Goal: Task Accomplishment & Management: Complete application form

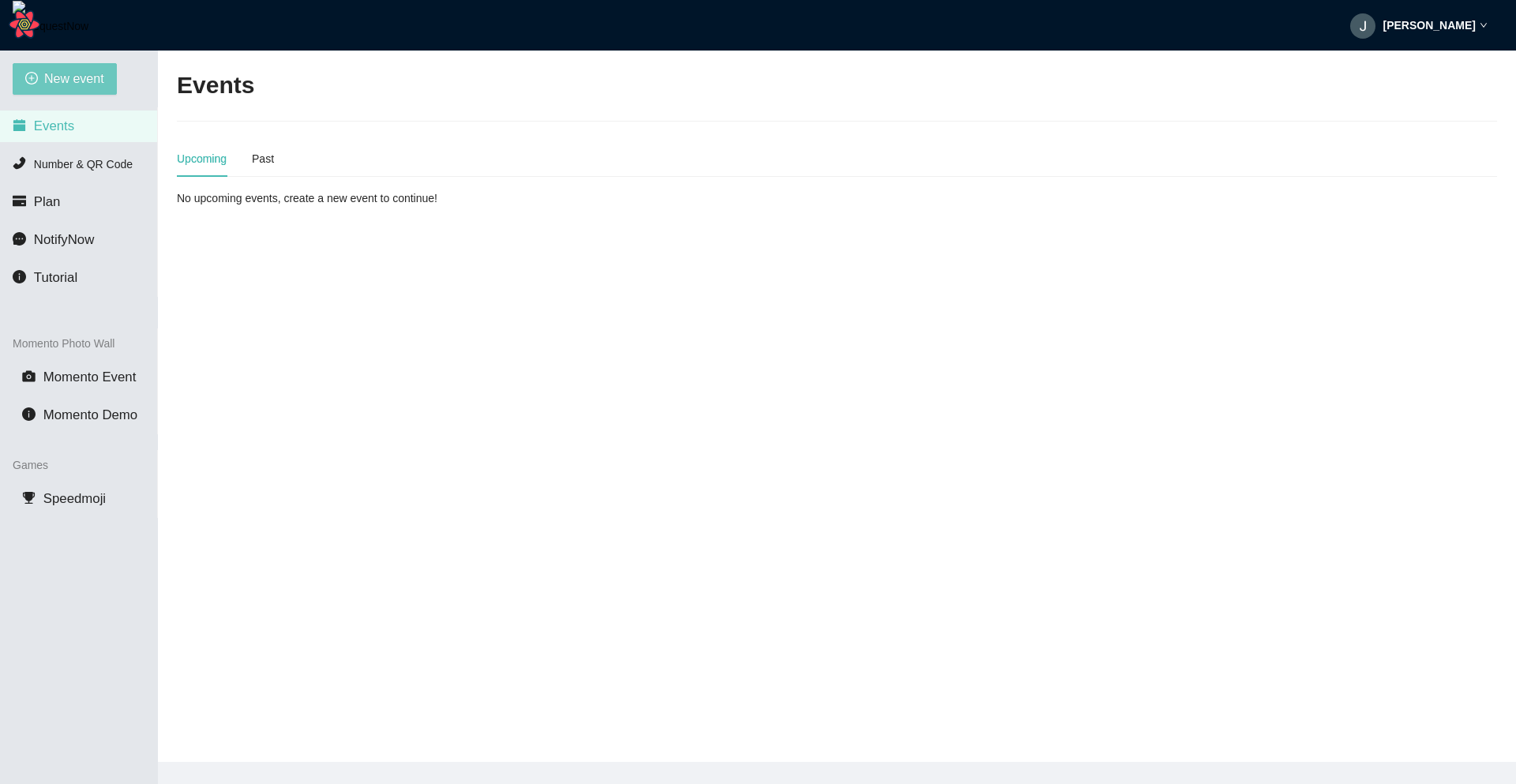
click at [47, 68] on button "New event" at bounding box center [64, 79] width 104 height 31
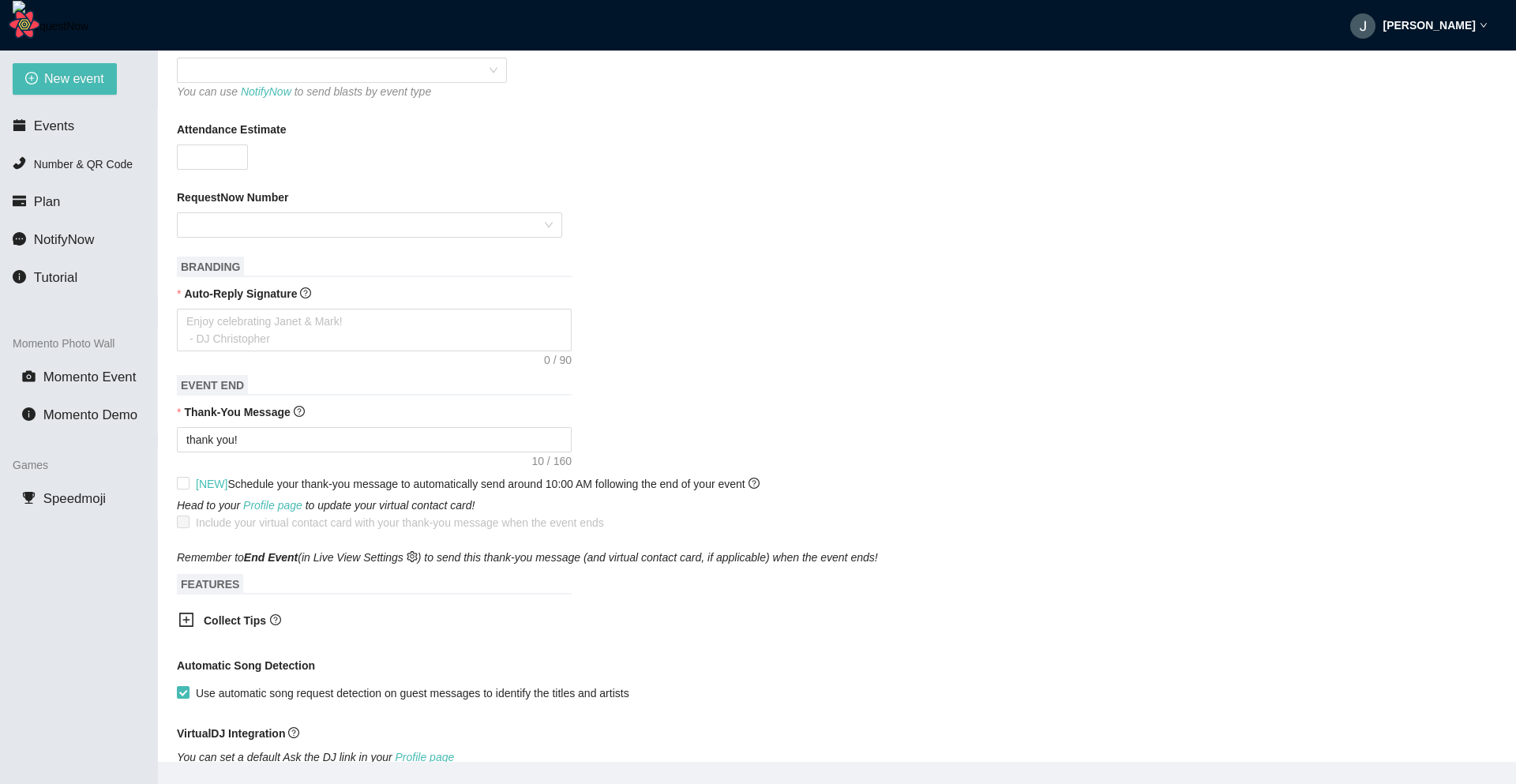
scroll to position [308, 0]
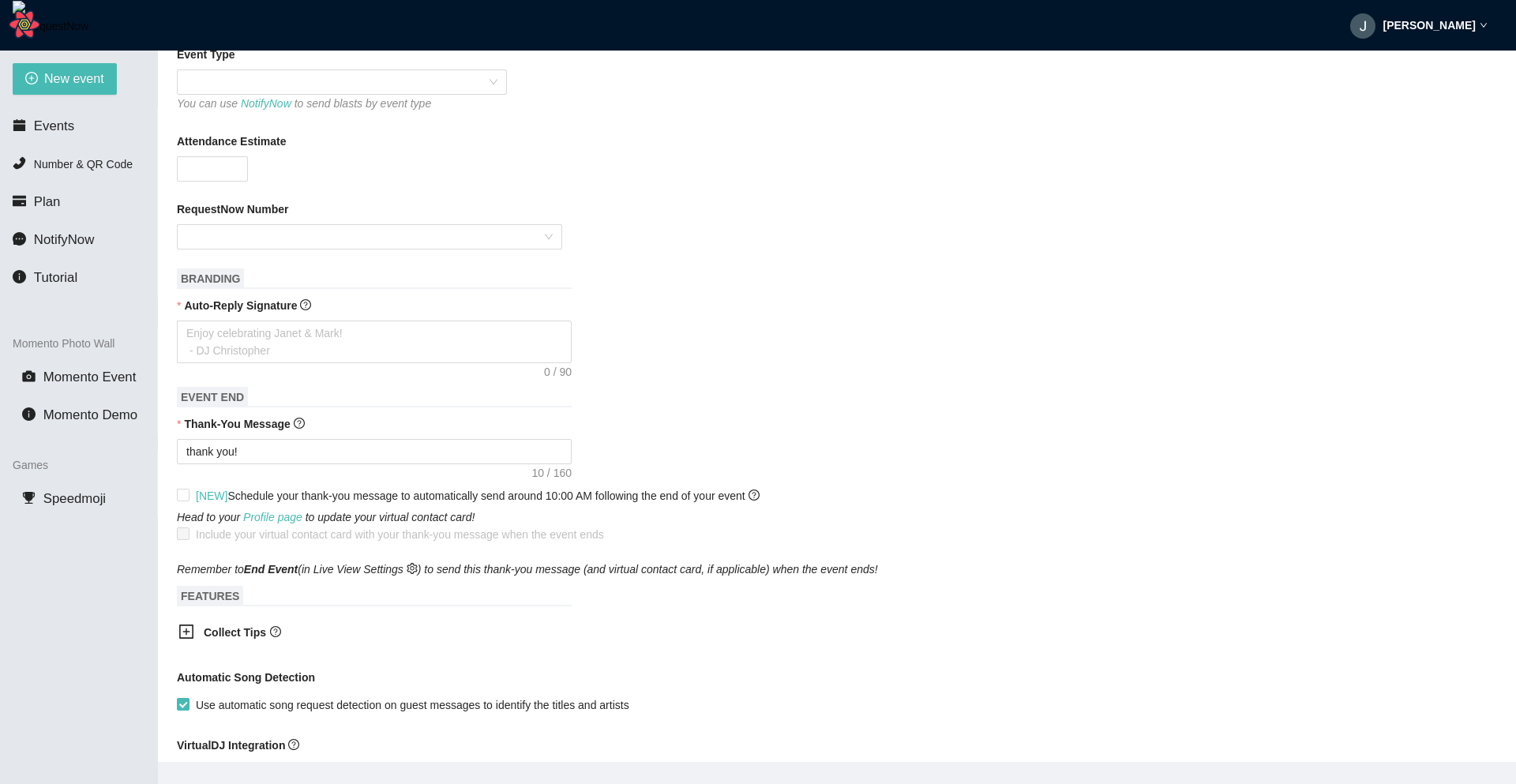
click at [214, 635] on b "Collect Tips" at bounding box center [235, 632] width 63 height 13
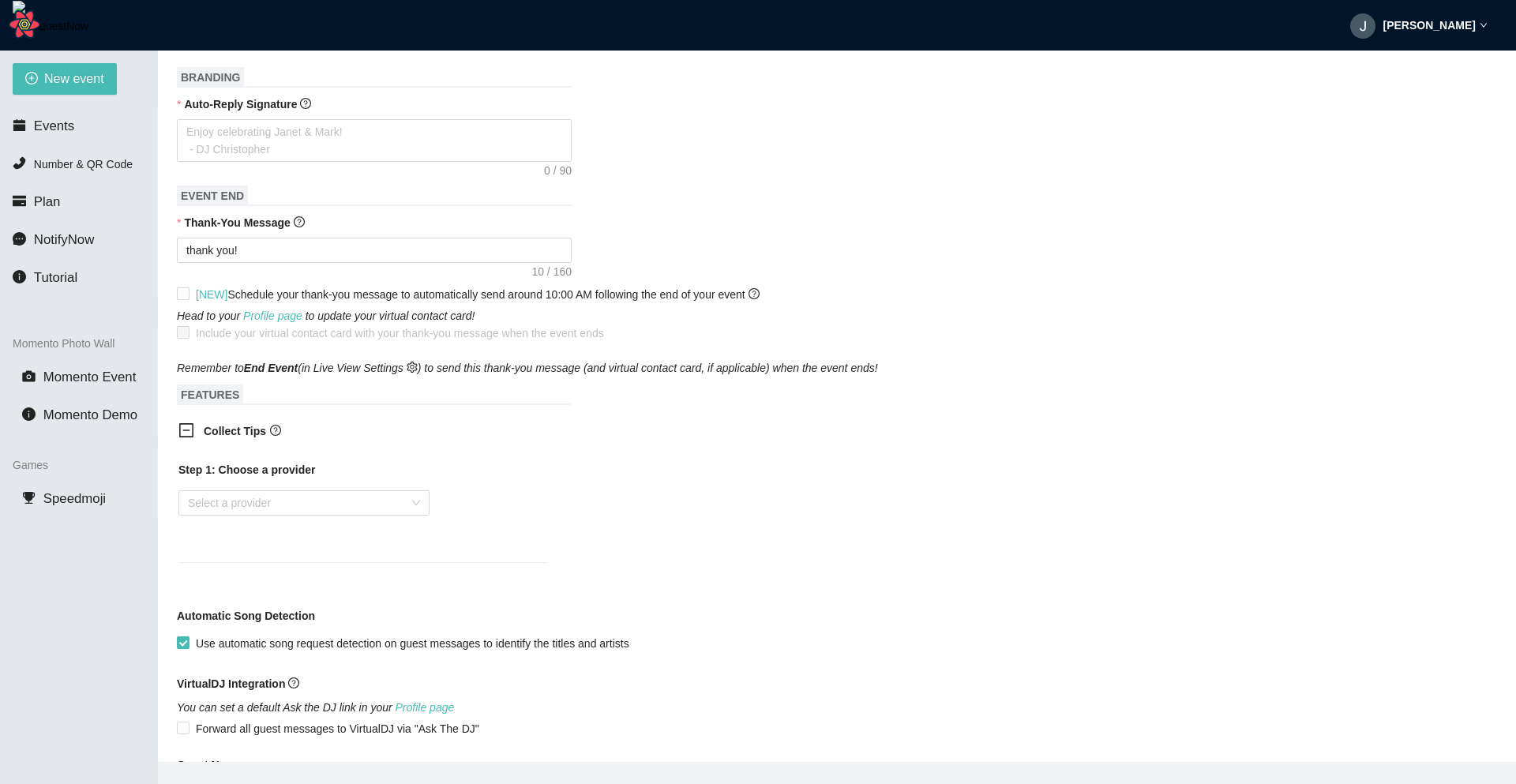
scroll to position [521, 0]
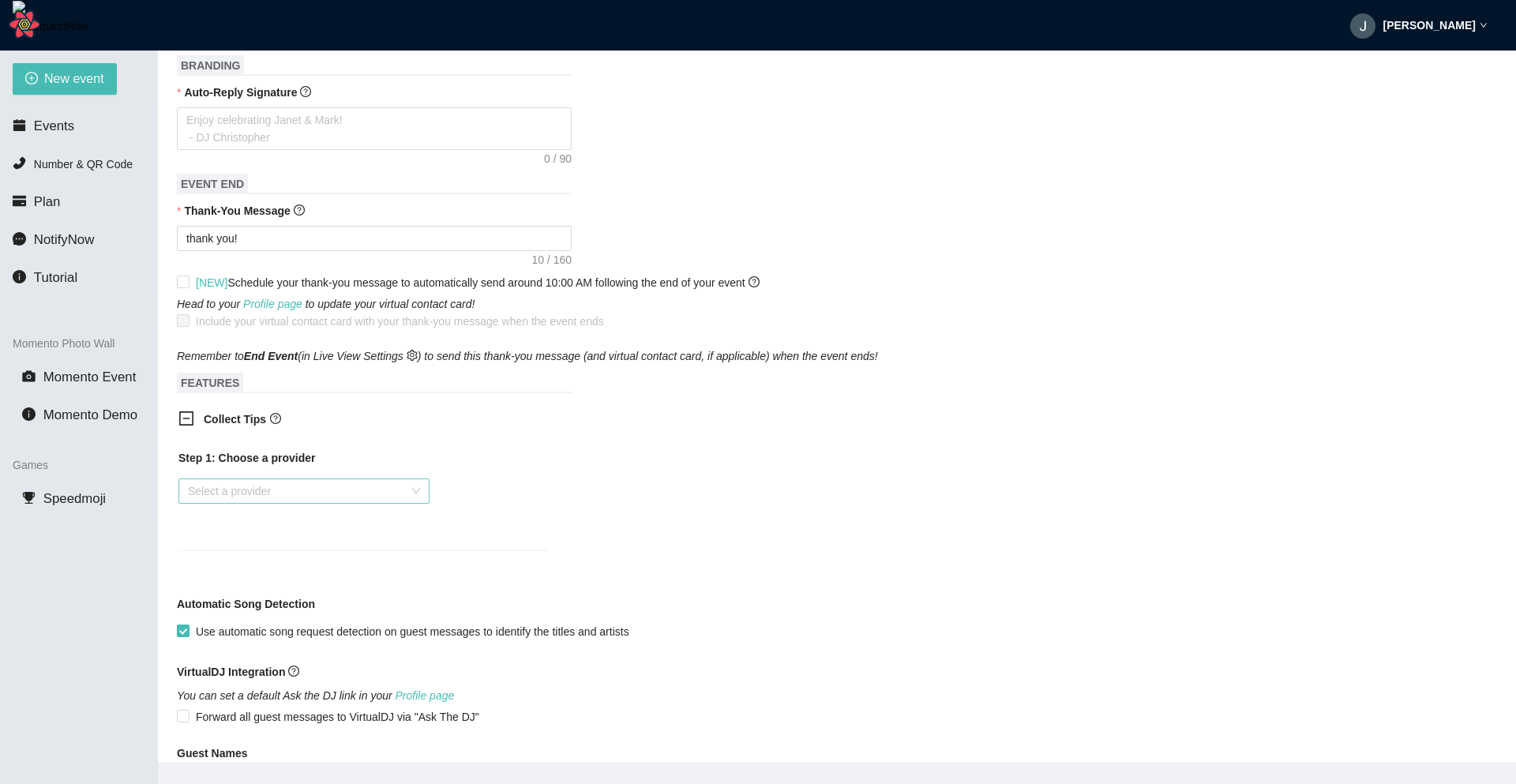
click at [353, 497] on input "search" at bounding box center [298, 491] width 221 height 24
click at [258, 548] on div "Venmo" at bounding box center [304, 549] width 232 height 17
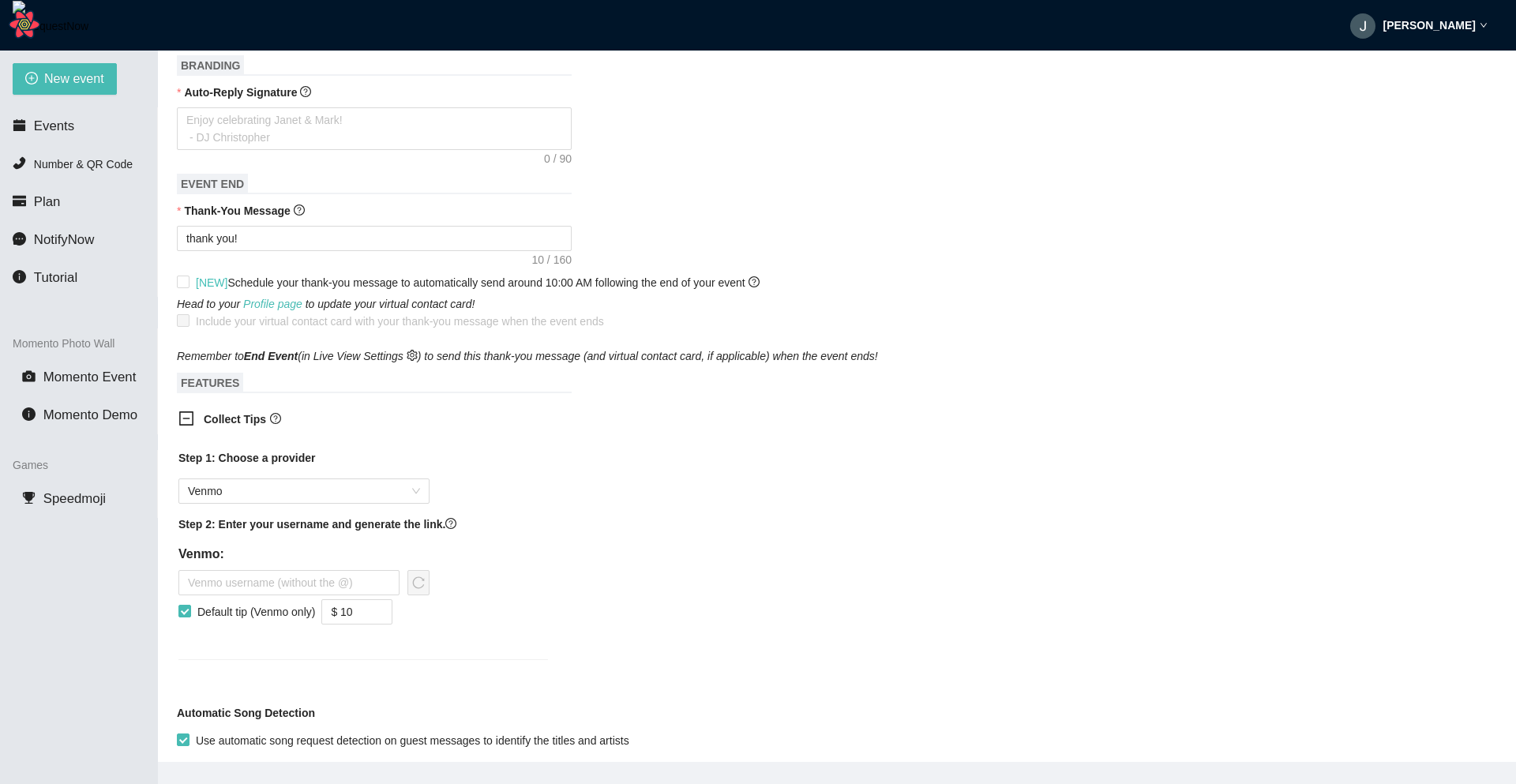
click at [226, 425] on b "Collect Tips" at bounding box center [235, 420] width 63 height 13
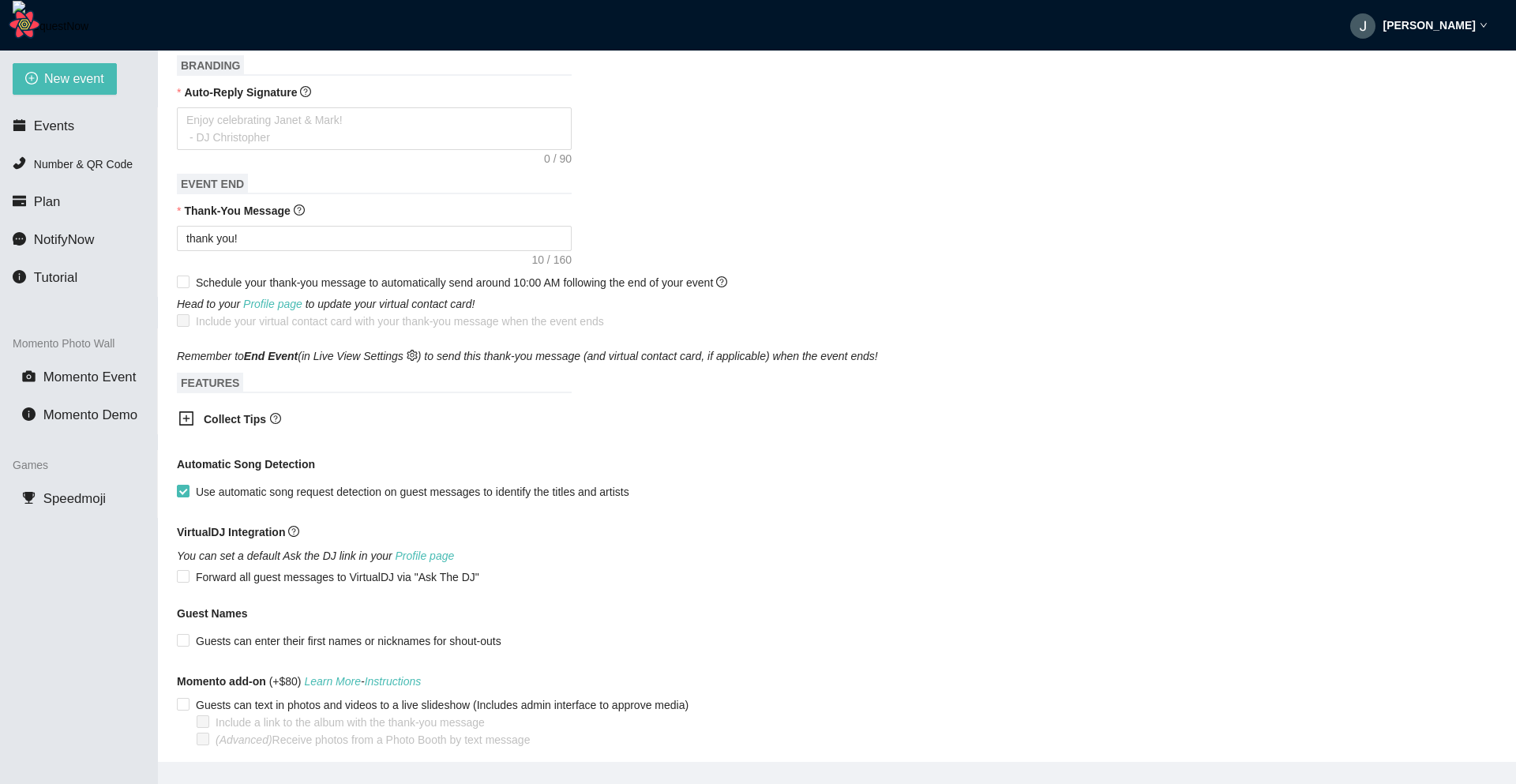
type textarea "Enjoy celebrating Janet & Mark! - DJ Christopher"
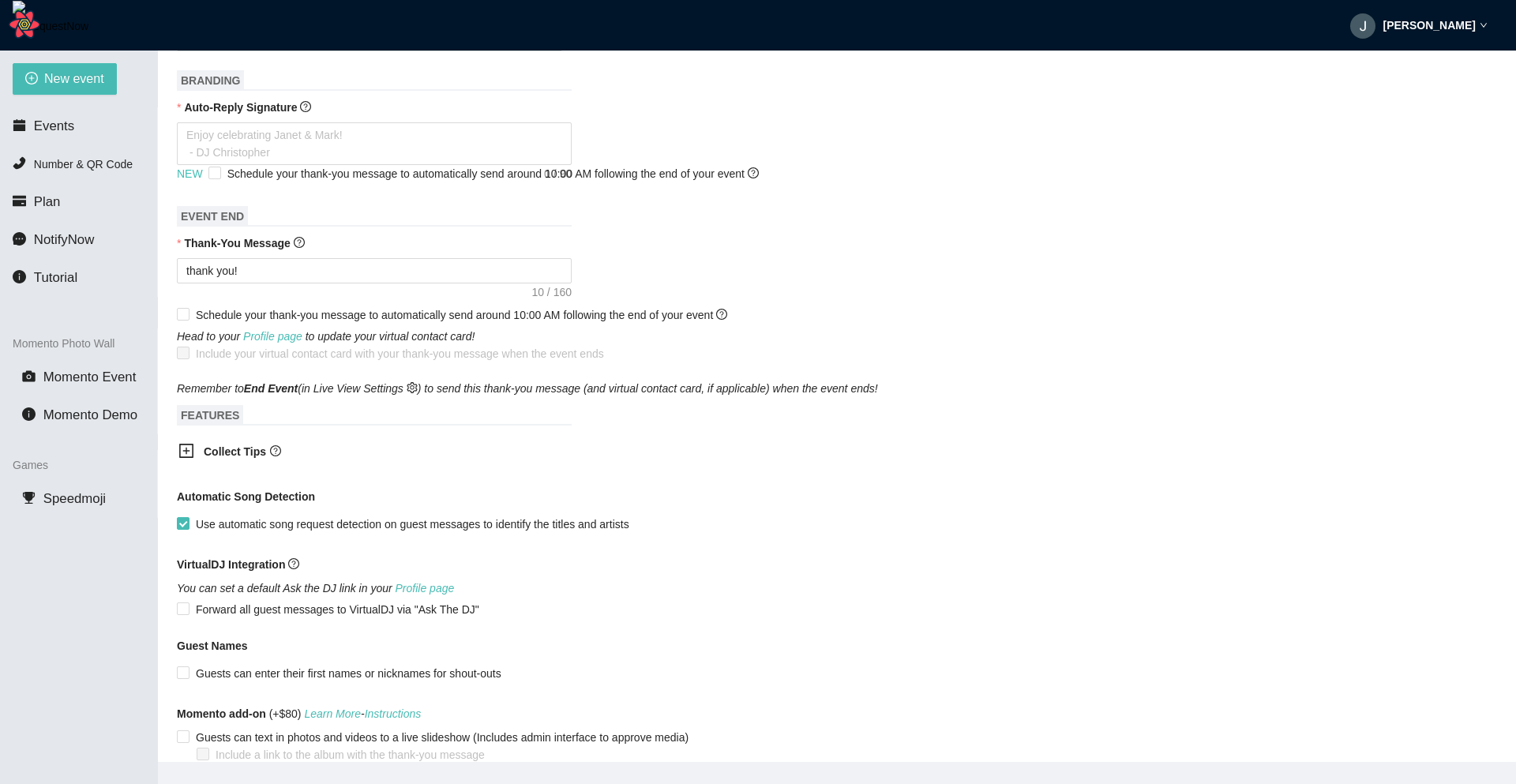
scroll to position [510, 0]
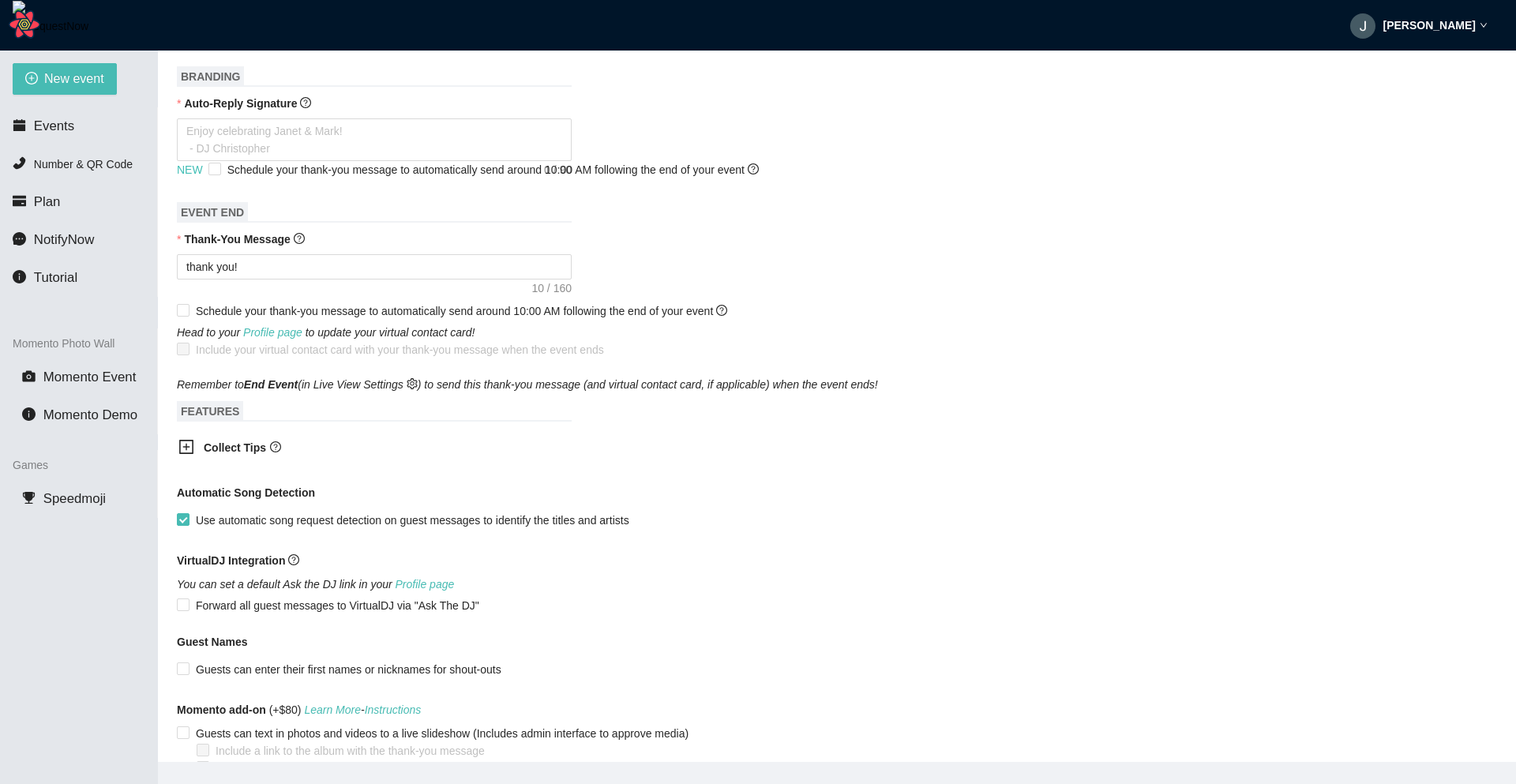
click at [1274, 552] on form "Event Name Event Date Your event will accept text messages on this date startin…" at bounding box center [837, 248] width 1320 height 1148
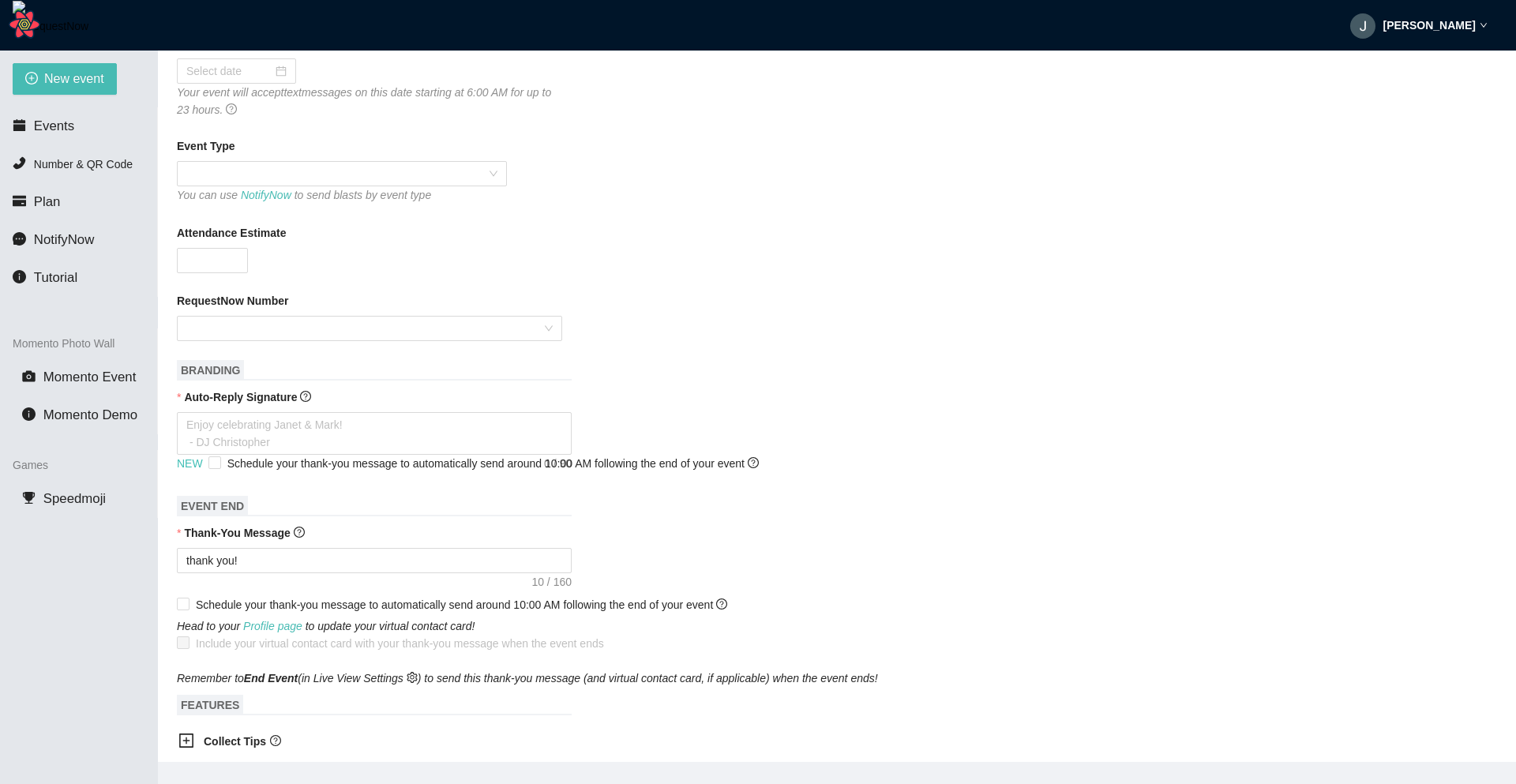
scroll to position [214, 0]
